Goal: Task Accomplishment & Management: Manage account settings

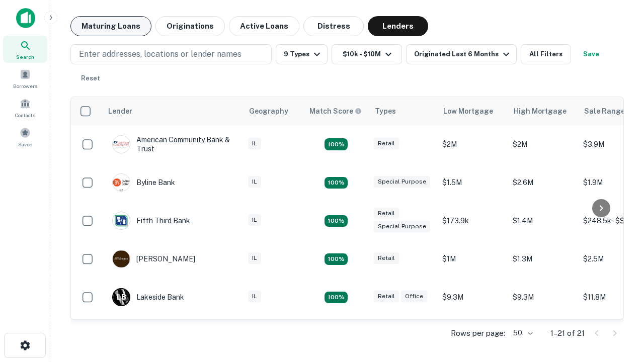
click at [111, 26] on button "Maturing Loans" at bounding box center [110, 26] width 81 height 20
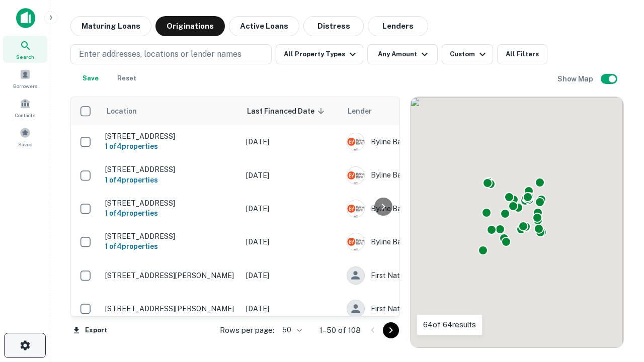
click at [25, 346] on icon "button" at bounding box center [25, 346] width 12 height 12
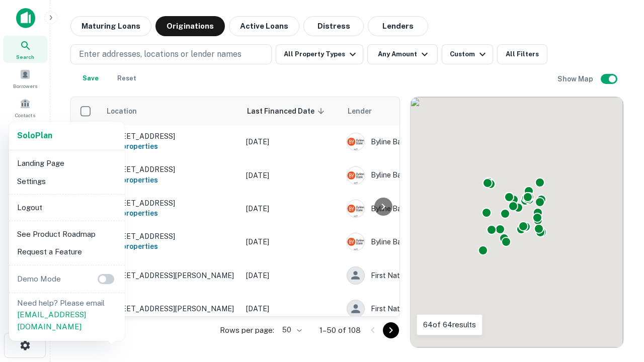
click at [66, 207] on li "Logout" at bounding box center [67, 208] width 108 height 18
